Goal: Information Seeking & Learning: Learn about a topic

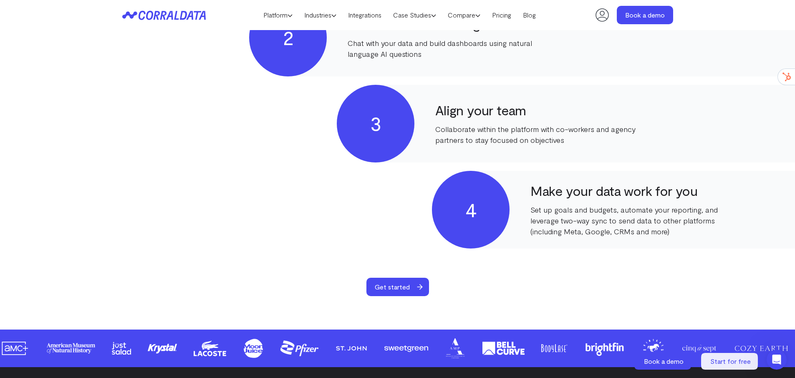
scroll to position [531, 0]
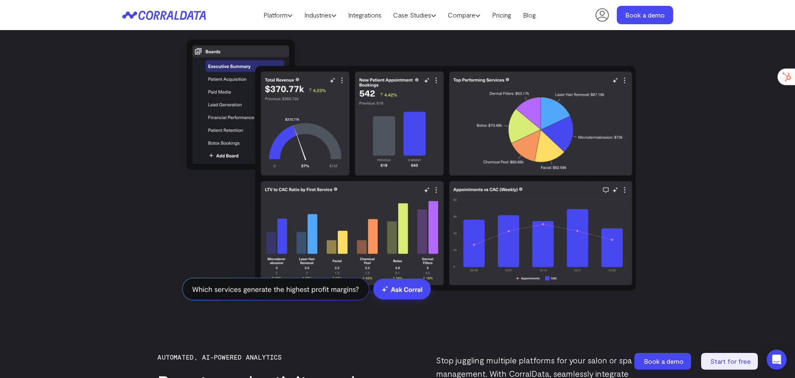
scroll to position [1672, 0]
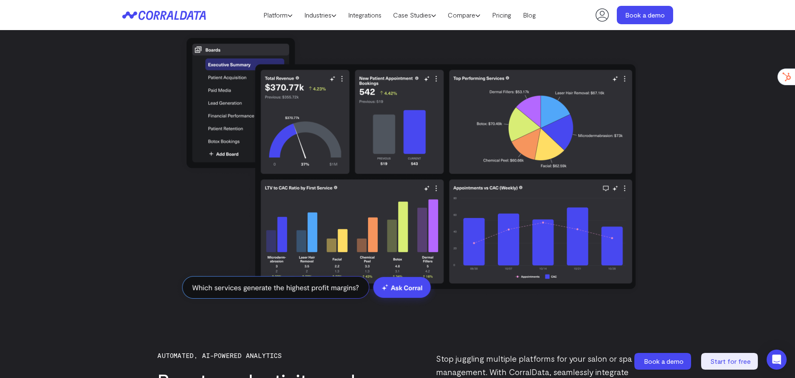
click at [215, 85] on img at bounding box center [397, 168] width 481 height 301
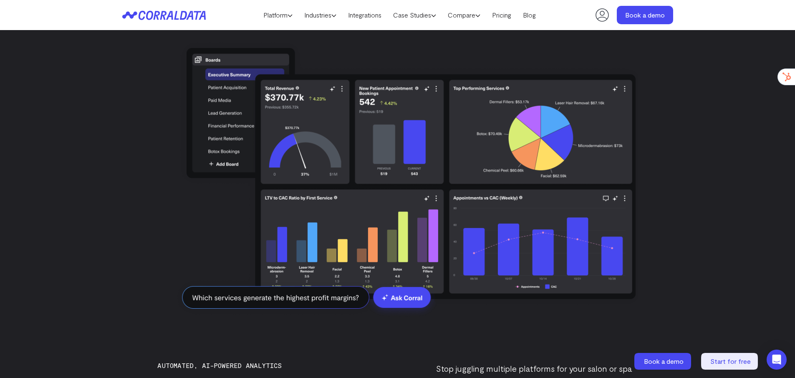
scroll to position [1661, 0]
click at [210, 98] on img at bounding box center [397, 178] width 481 height 301
